Goal: Task Accomplishment & Management: Manage account settings

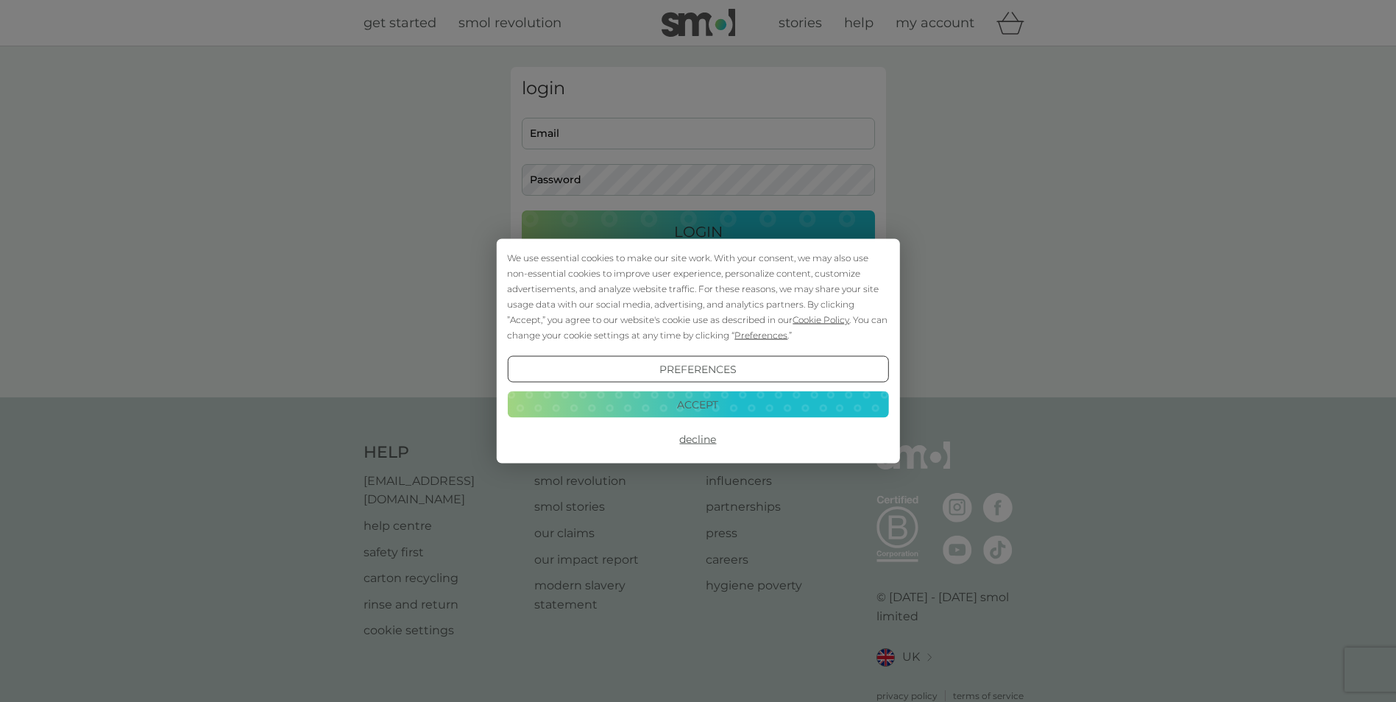
type input "laura.maund@aecom.com"
click at [703, 402] on button "Accept" at bounding box center [697, 404] width 381 height 26
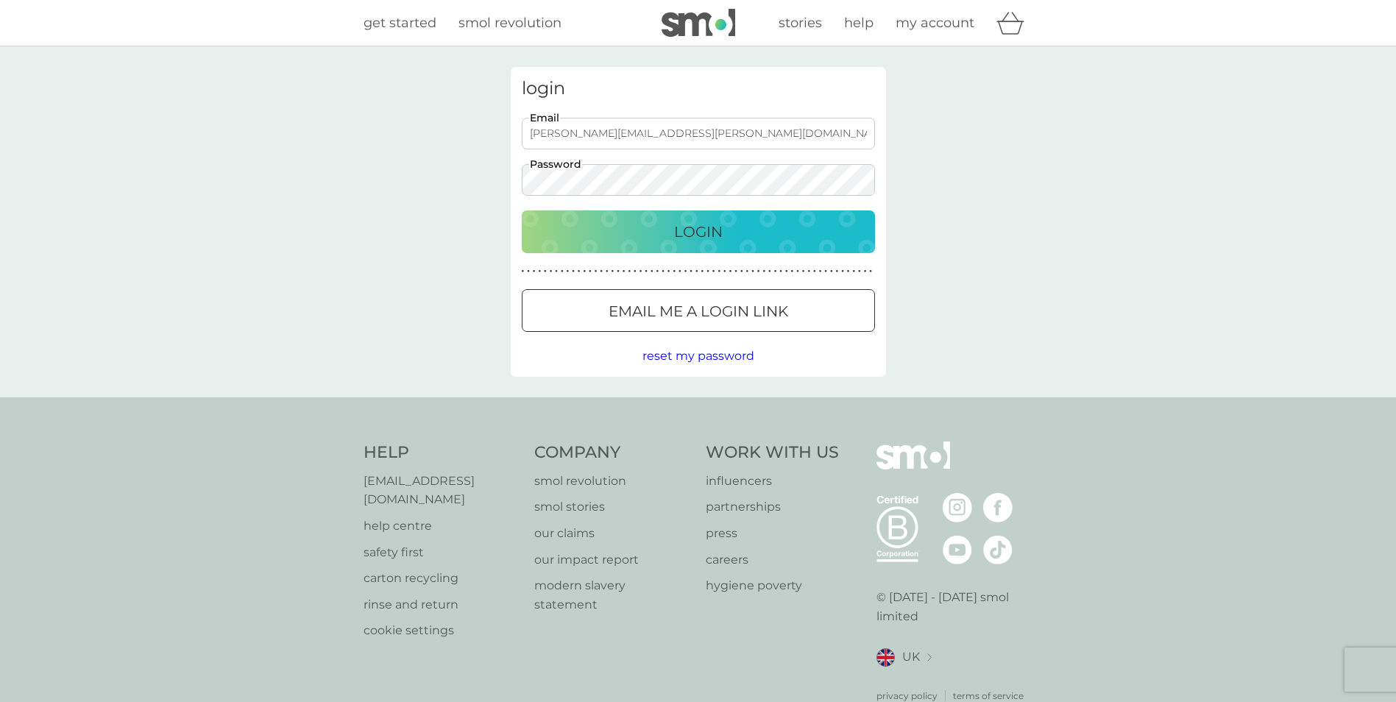
click at [709, 229] on p "Login" at bounding box center [698, 232] width 49 height 24
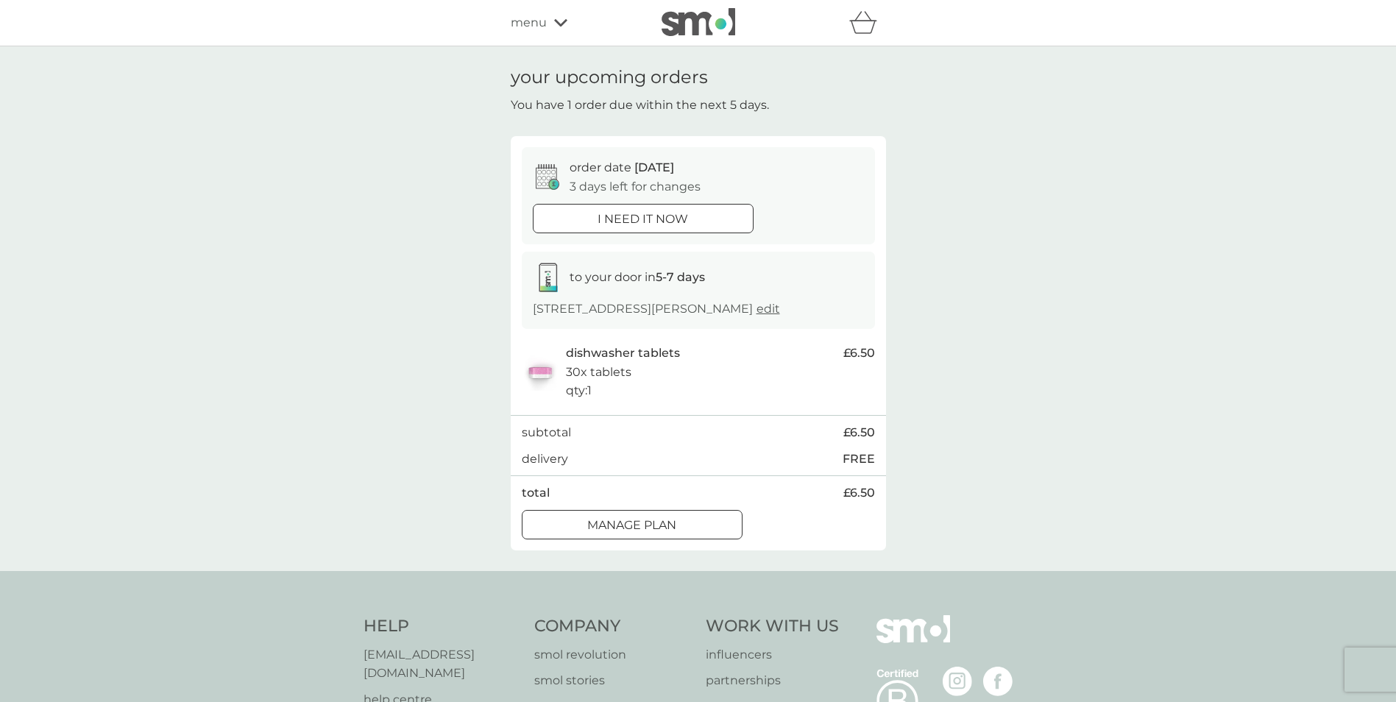
click at [639, 520] on div at bounding box center [632, 524] width 53 height 15
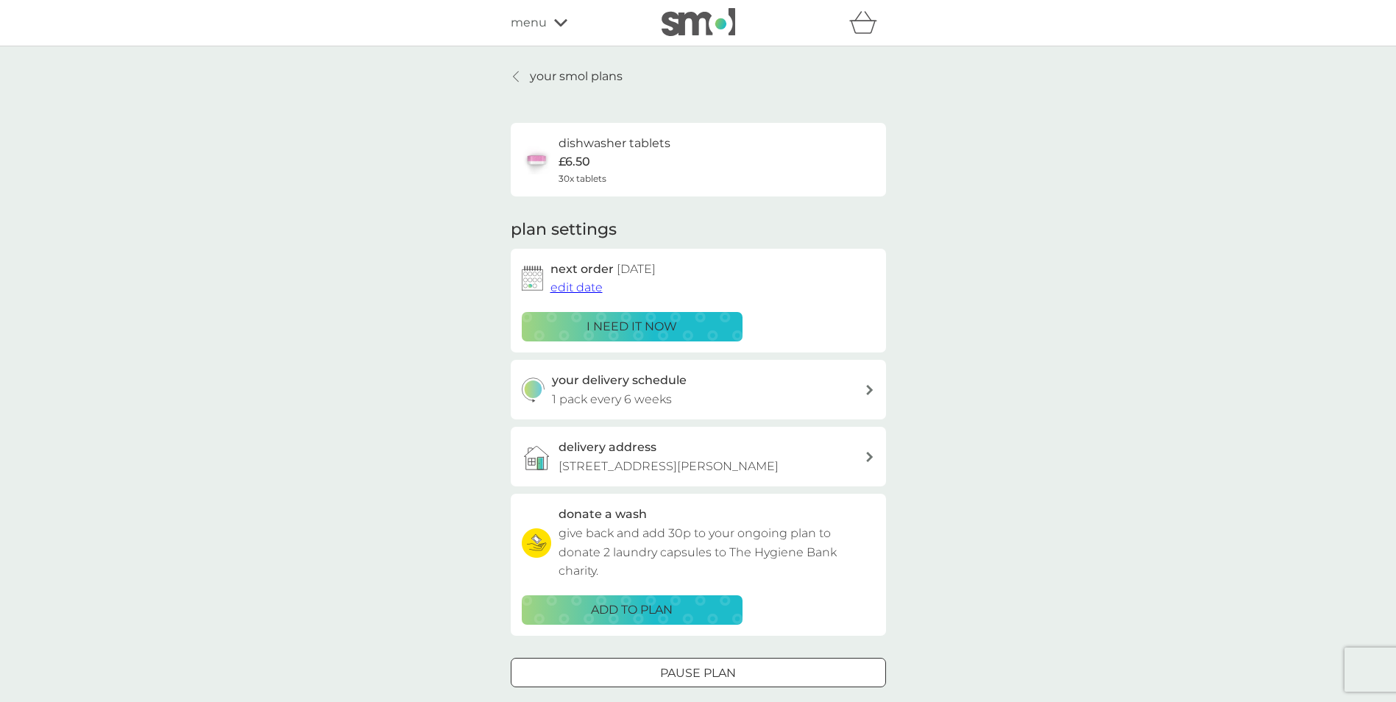
click at [591, 284] on span "edit date" at bounding box center [576, 287] width 52 height 14
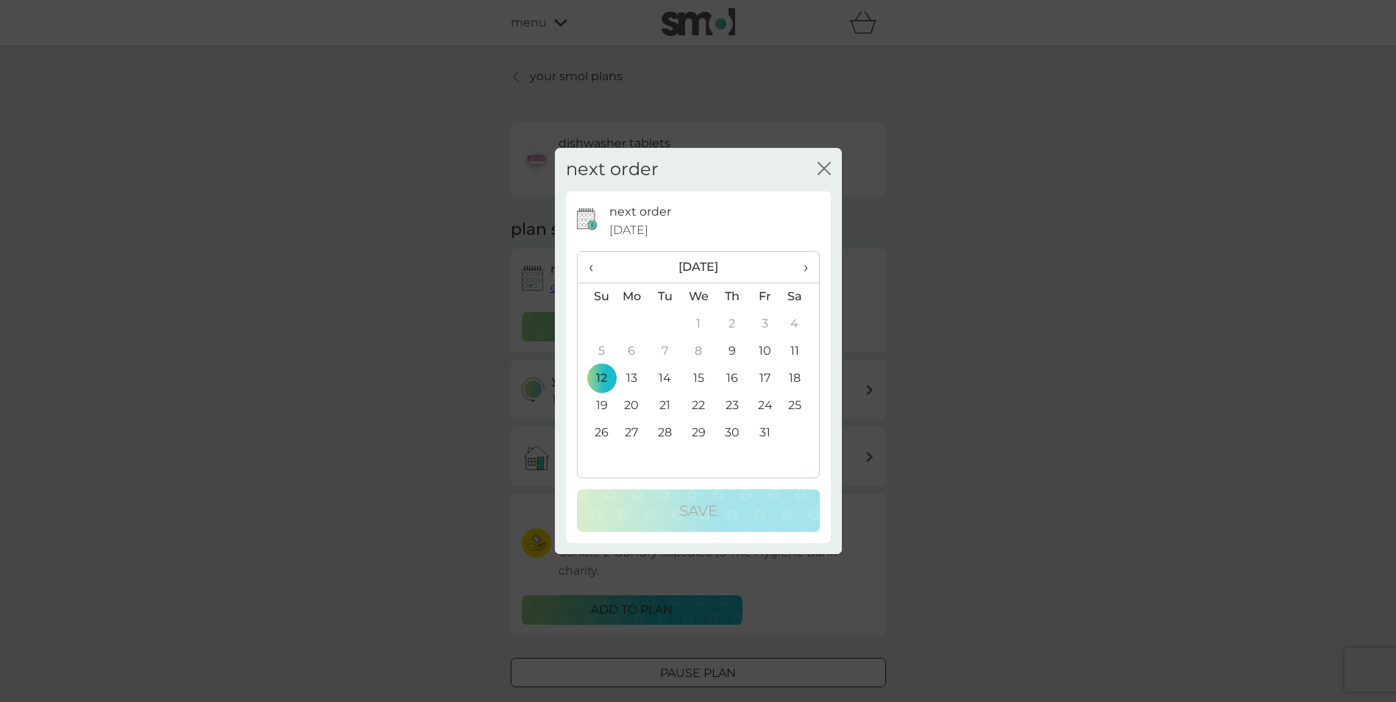
click at [806, 267] on span "›" at bounding box center [799, 267] width 15 height 31
click at [603, 404] on td "16" at bounding box center [597, 405] width 38 height 27
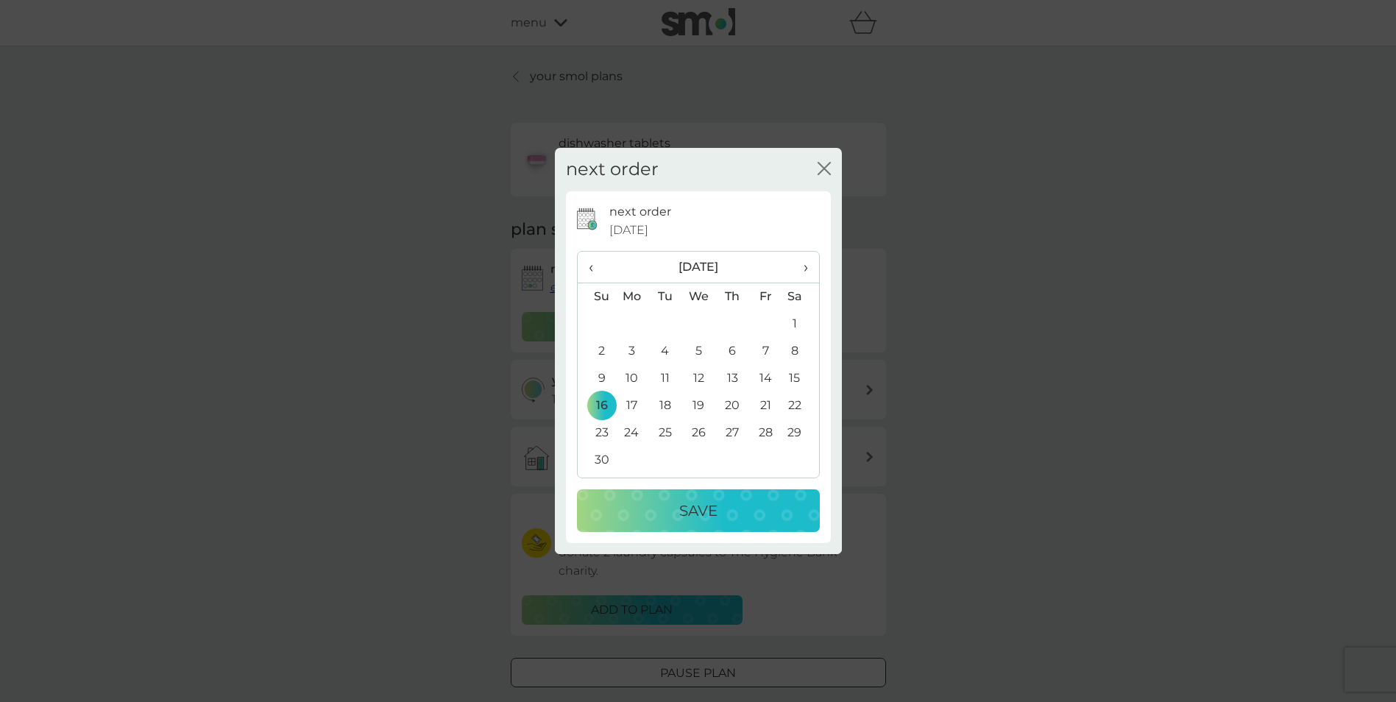
click at [675, 502] on div "Save" at bounding box center [698, 511] width 213 height 24
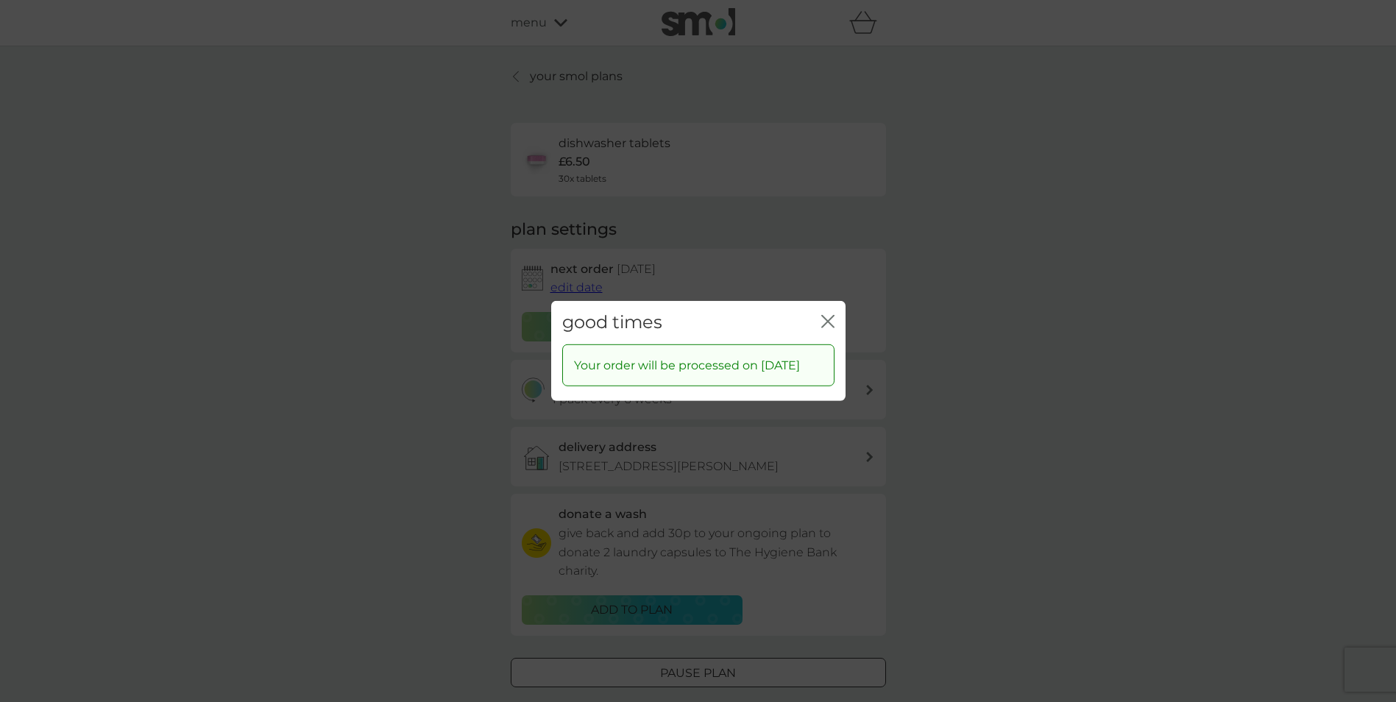
click at [828, 315] on icon "close" at bounding box center [827, 321] width 13 height 13
